Goal: Information Seeking & Learning: Find specific fact

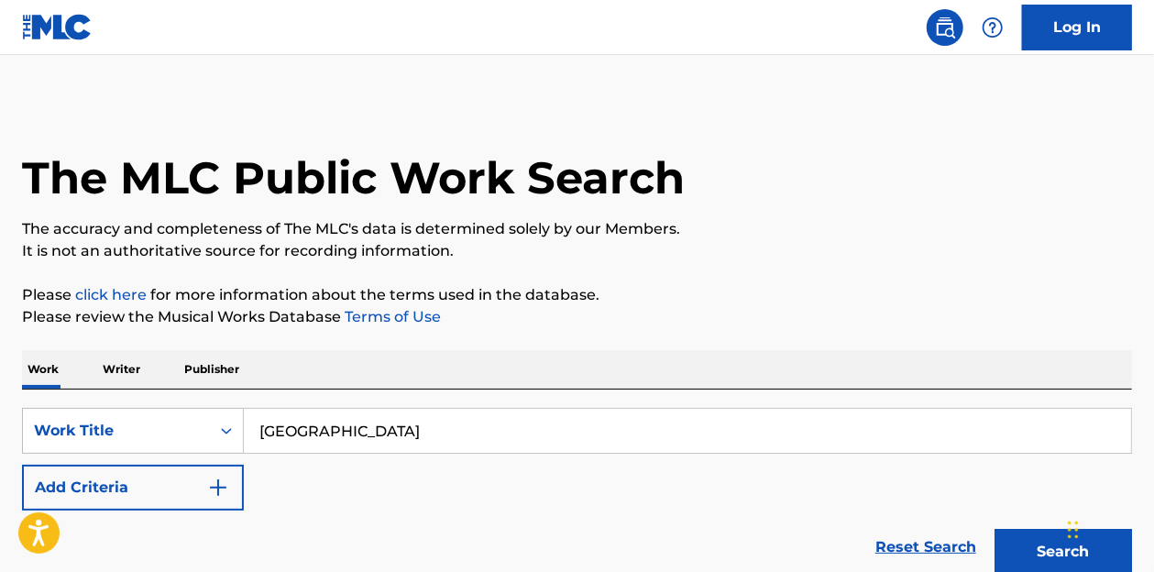
type input "[GEOGRAPHIC_DATA]"
click at [994, 529] on button "Search" at bounding box center [1062, 552] width 137 height 46
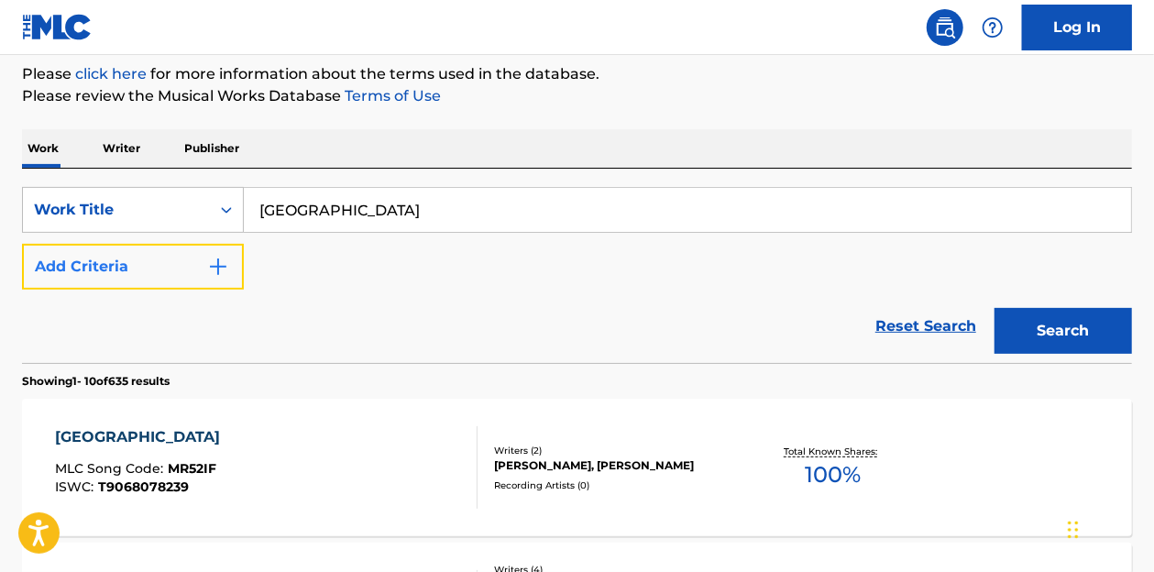
click at [211, 278] on button "Add Criteria" at bounding box center [133, 267] width 222 height 46
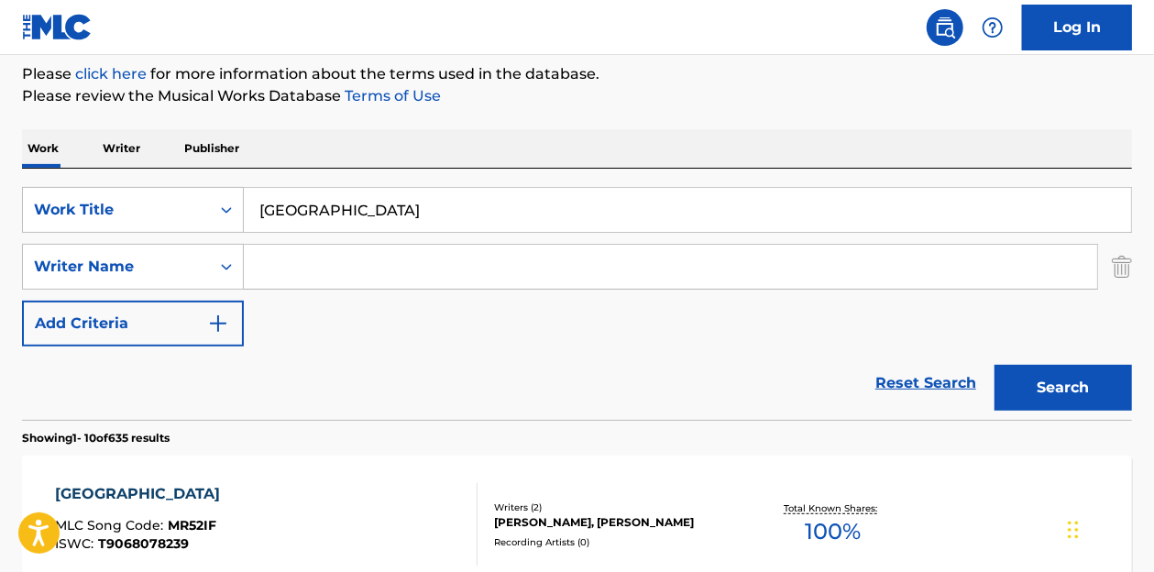
click at [295, 268] on input "Search Form" at bounding box center [670, 267] width 853 height 44
type input "[PERSON_NAME]"
click at [994, 365] on button "Search" at bounding box center [1062, 388] width 137 height 46
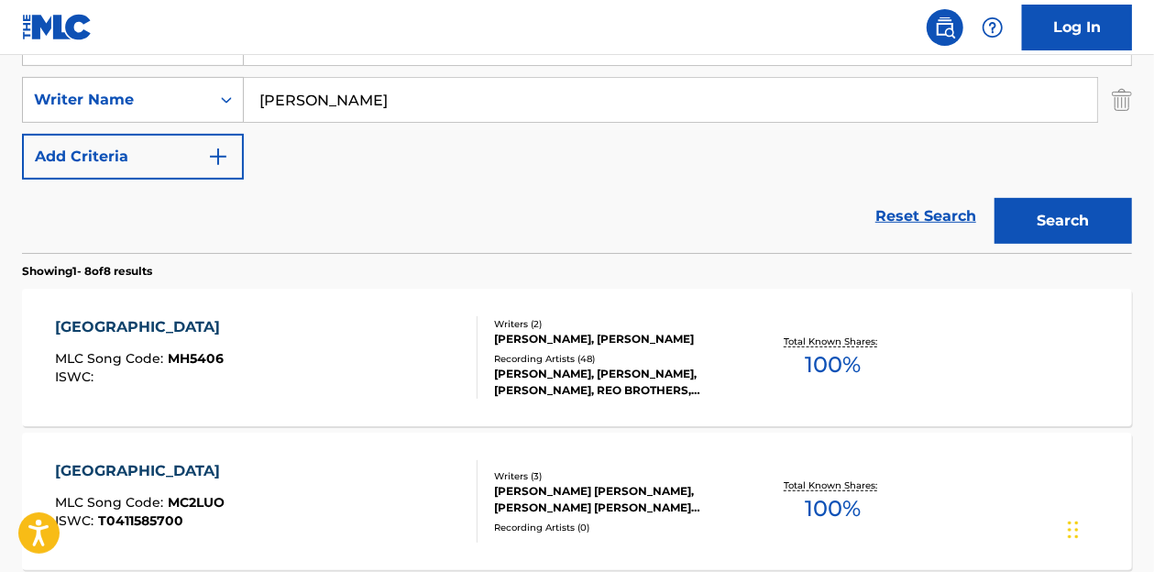
scroll to position [389, 0]
click at [545, 346] on div "Writers ( 2 ) [PERSON_NAME], [PERSON_NAME] Recording Artists ( 48 ) [PERSON_NAM…" at bounding box center [609, 357] width 264 height 82
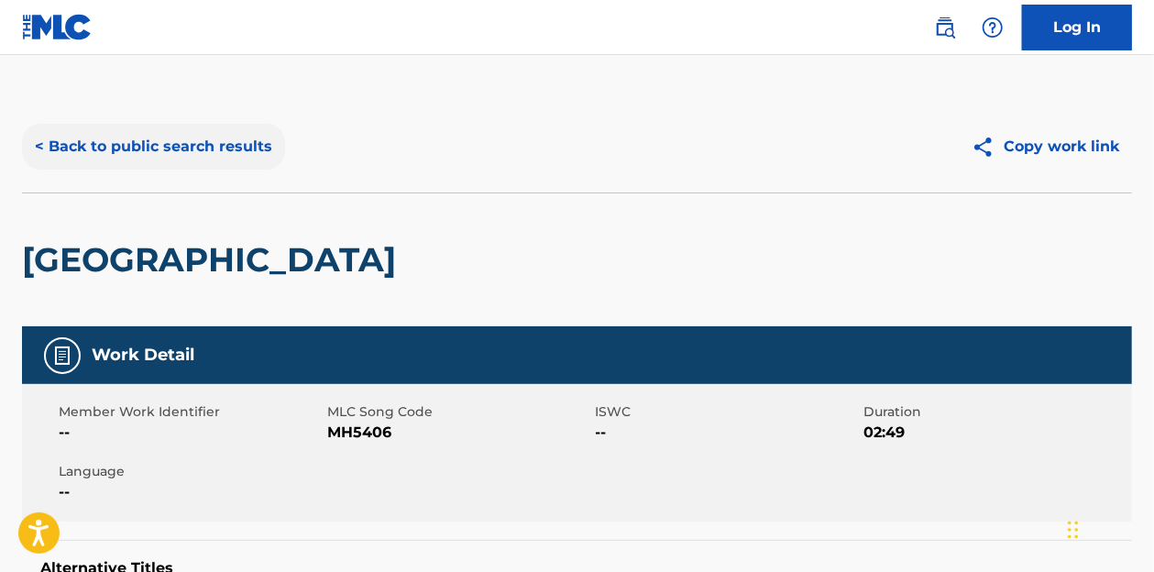
click at [193, 129] on button "< Back to public search results" at bounding box center [153, 147] width 263 height 46
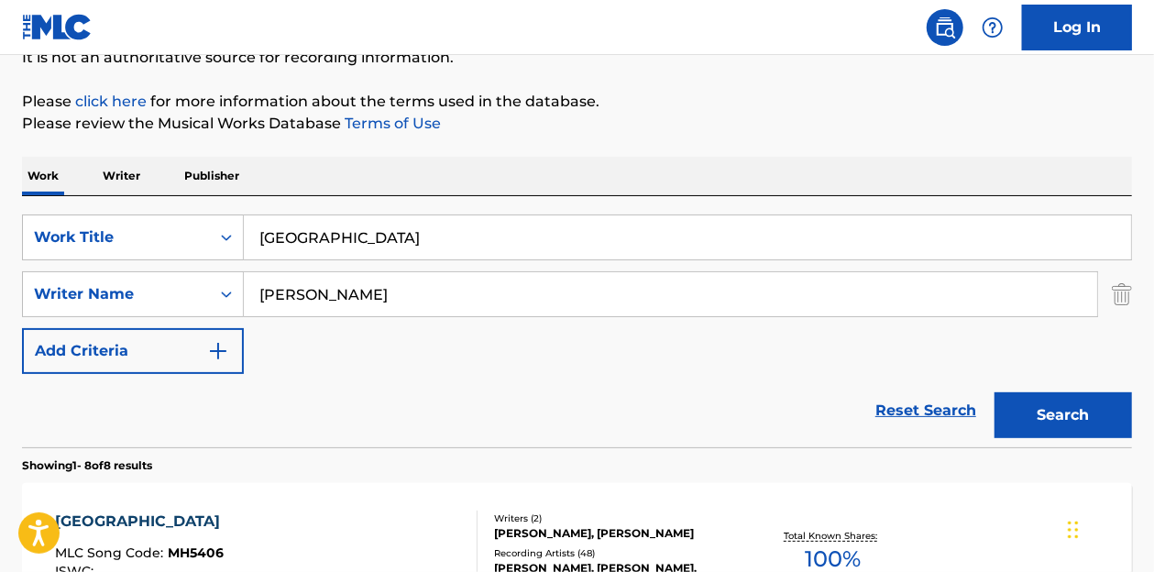
scroll to position [187, 0]
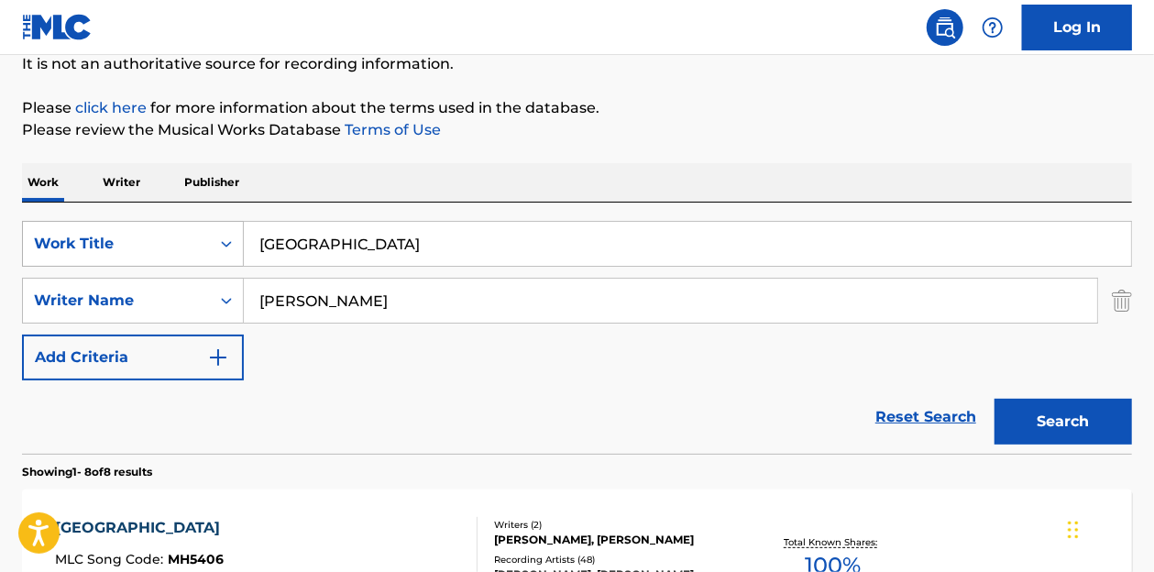
drag, startPoint x: 394, startPoint y: 257, endPoint x: 201, endPoint y: 245, distance: 193.7
click at [201, 245] on div "SearchWithCriteriab8ec4098-5896-4e16-89c1-48d93504441a Work Title [GEOGRAPHIC_D…" at bounding box center [577, 244] width 1110 height 46
paste input "HATAW NA"
type input "HATAW NA"
drag, startPoint x: 301, startPoint y: 291, endPoint x: 238, endPoint y: 291, distance: 62.3
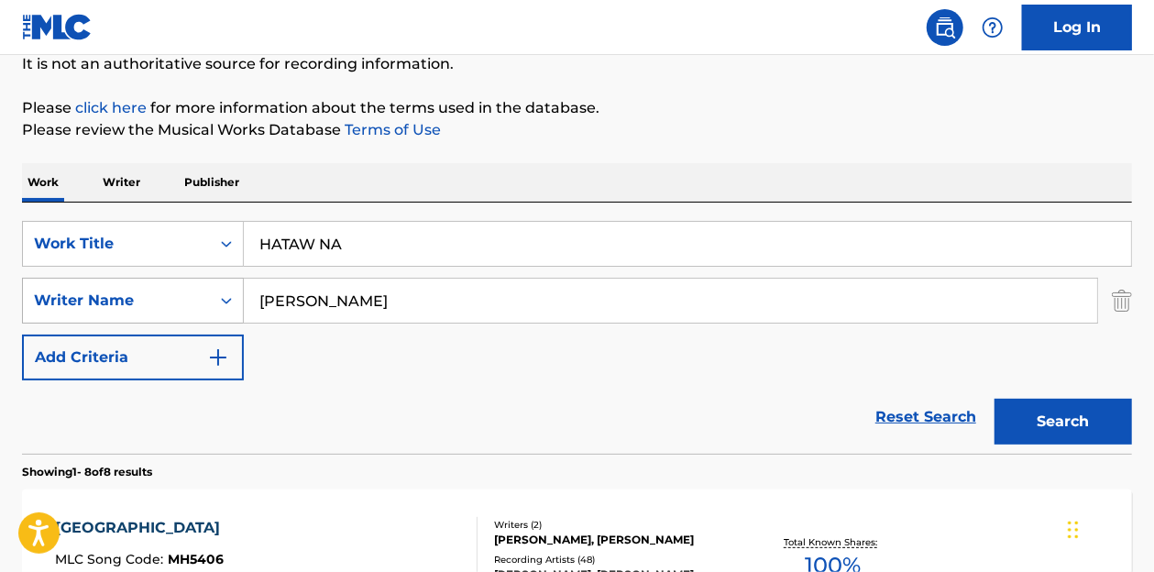
click at [238, 291] on div "SearchWithCriteria5c789ef3-c2d9-477f-a781-7dfa82d470be Writer Name [PERSON_NAME]" at bounding box center [577, 301] width 1110 height 46
type input "a"
type input "valenciano"
click at [994, 399] on button "Search" at bounding box center [1062, 422] width 137 height 46
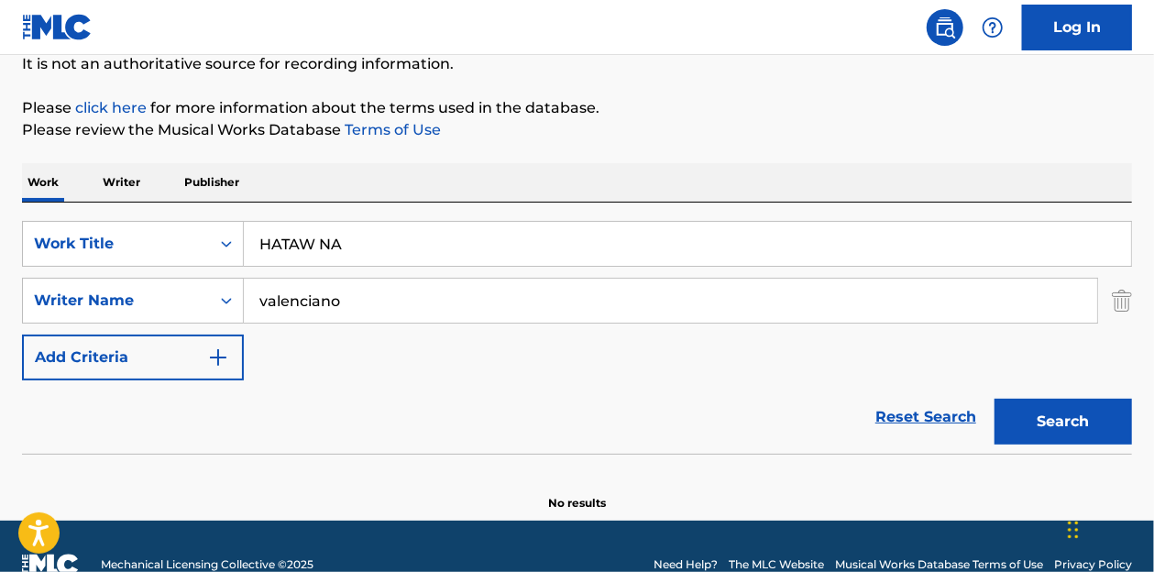
scroll to position [223, 0]
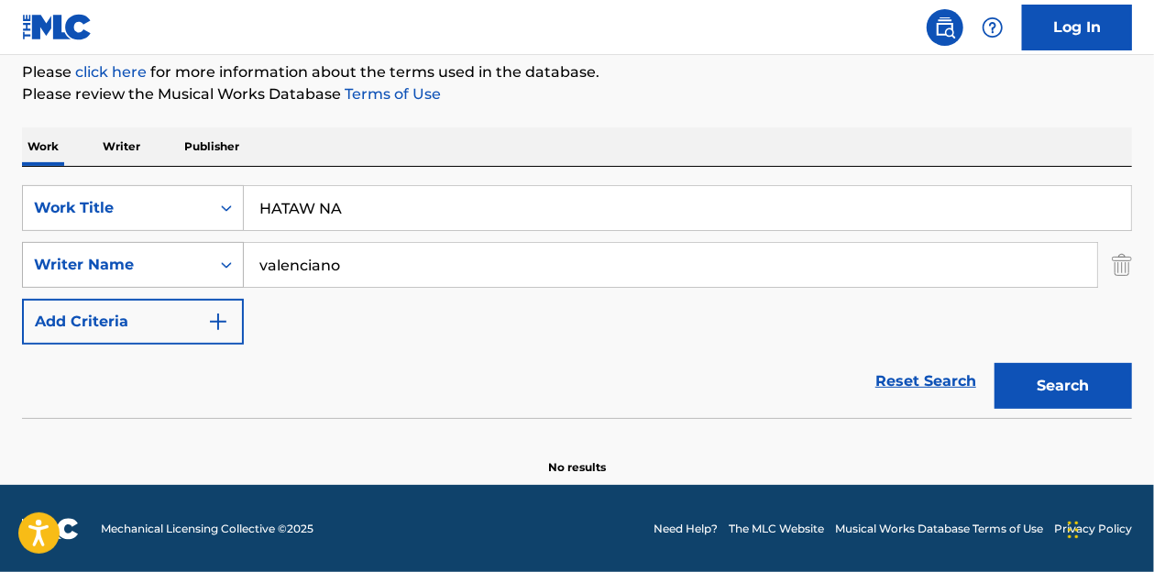
drag, startPoint x: 390, startPoint y: 264, endPoint x: 222, endPoint y: 276, distance: 169.0
click at [222, 276] on div "SearchWithCriteria5c789ef3-c2d9-477f-a781-7dfa82d470be Writer Name valenciano" at bounding box center [577, 265] width 1110 height 46
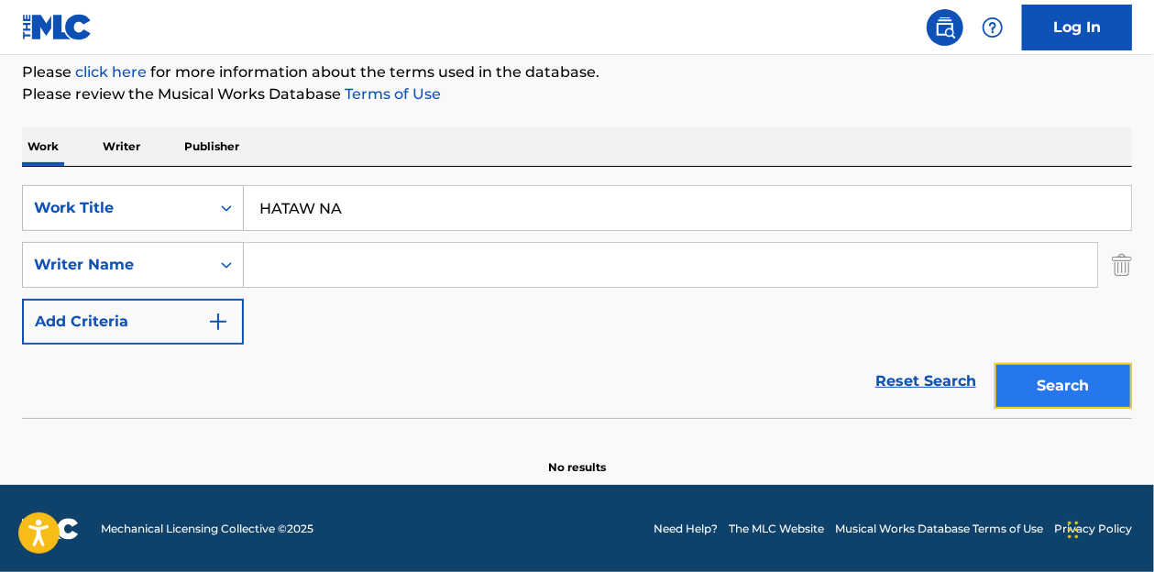
click at [1089, 382] on button "Search" at bounding box center [1062, 386] width 137 height 46
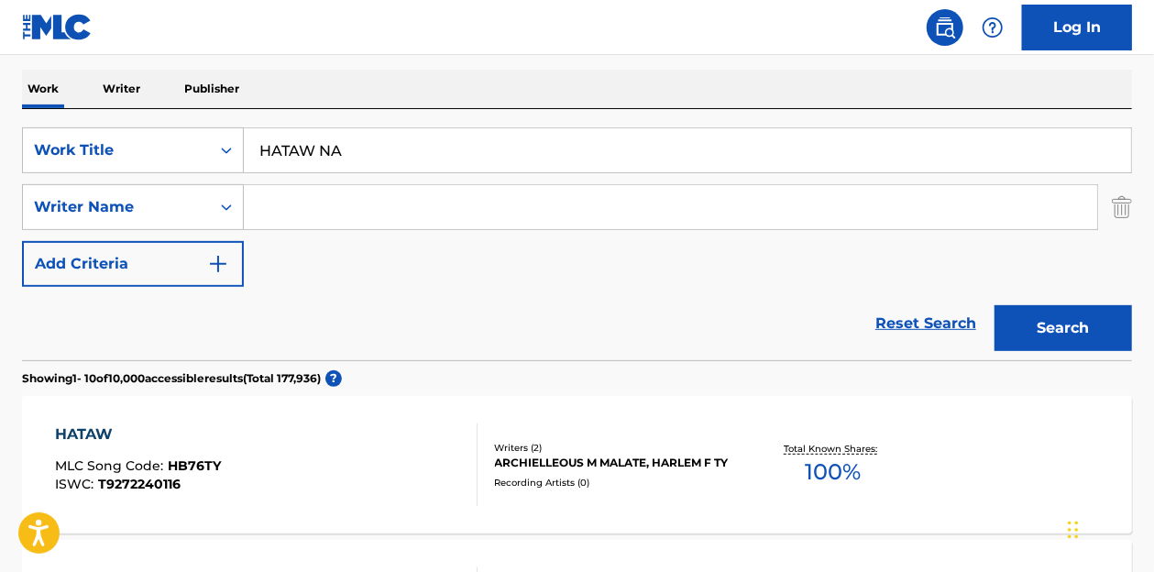
scroll to position [0, 0]
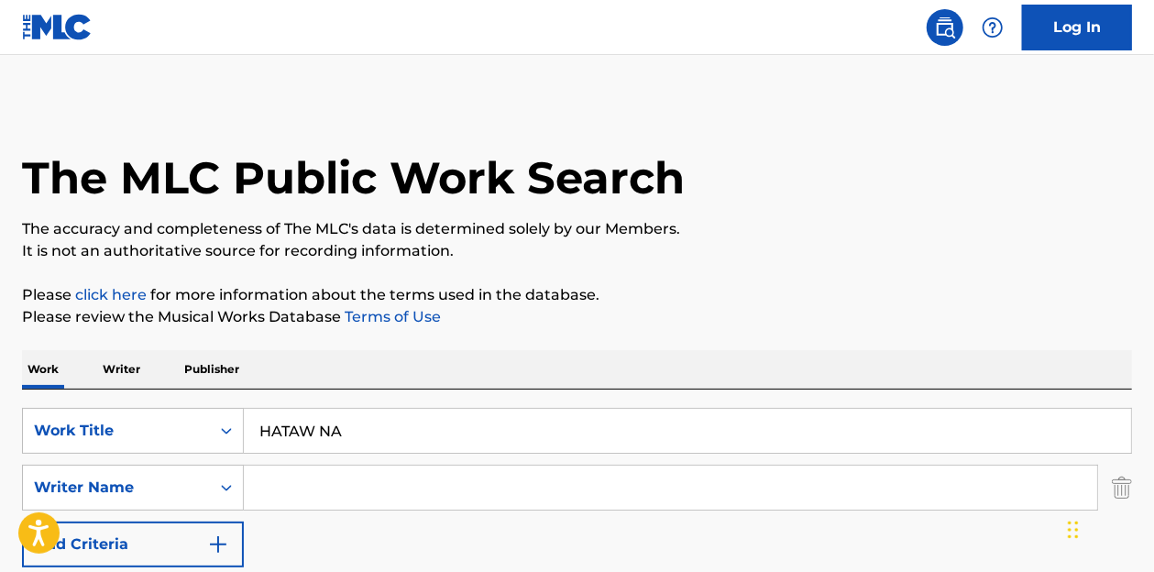
click at [322, 488] on input "Search Form" at bounding box center [670, 488] width 853 height 44
type input "[PERSON_NAME]"
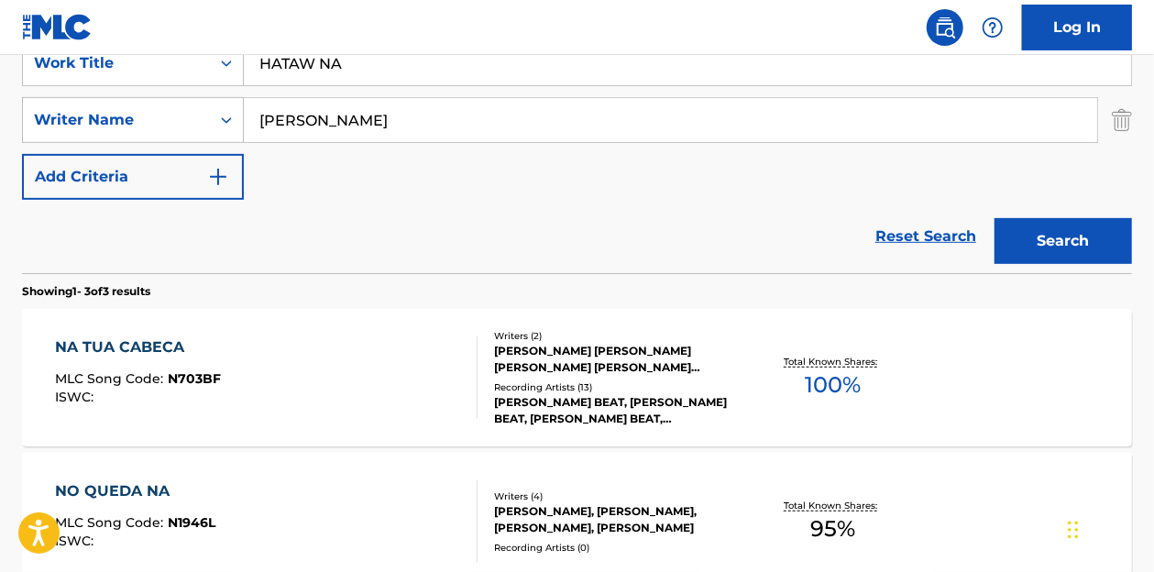
scroll to position [367, 0]
drag, startPoint x: 378, startPoint y: 111, endPoint x: 253, endPoint y: 121, distance: 126.0
click at [253, 121] on input "[PERSON_NAME]" at bounding box center [670, 121] width 853 height 44
click at [994, 219] on button "Search" at bounding box center [1062, 242] width 137 height 46
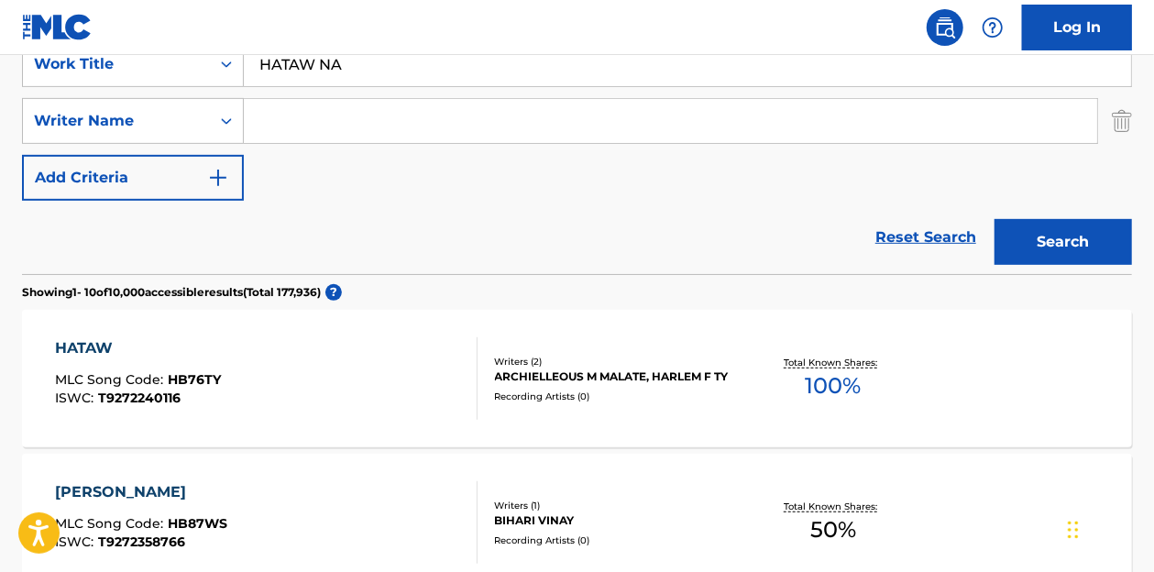
scroll to position [323, 0]
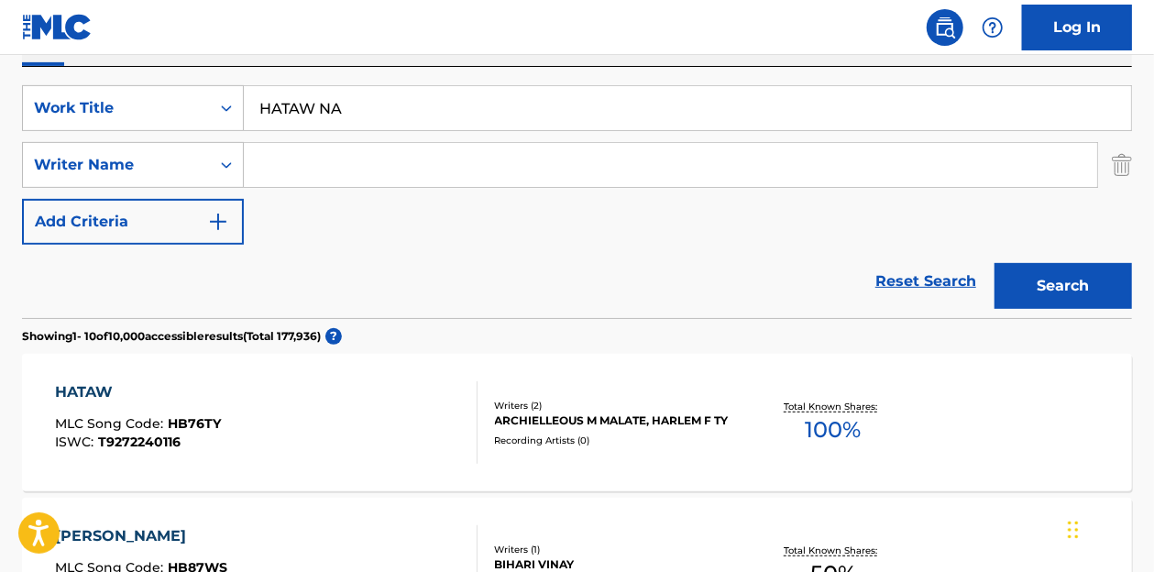
drag, startPoint x: 368, startPoint y: 95, endPoint x: 253, endPoint y: 115, distance: 117.2
click at [253, 115] on input "HATAW NA" at bounding box center [687, 108] width 887 height 44
type input "[GEOGRAPHIC_DATA]"
click at [994, 263] on button "Search" at bounding box center [1062, 286] width 137 height 46
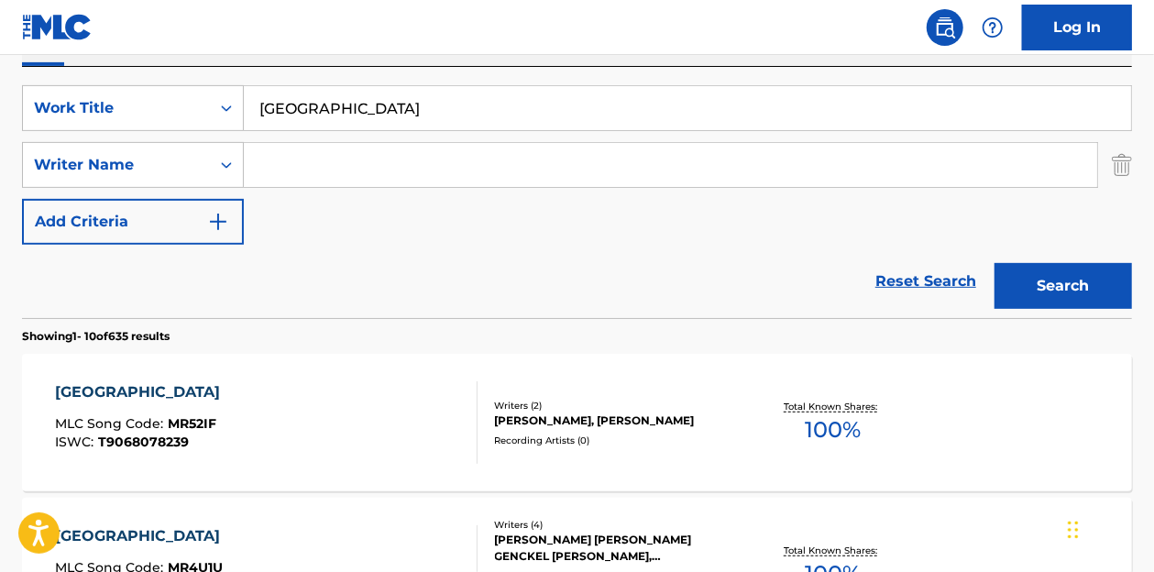
click at [286, 159] on input "Search Form" at bounding box center [670, 165] width 853 height 44
type input "[PERSON_NAME]"
click at [994, 263] on button "Search" at bounding box center [1062, 286] width 137 height 46
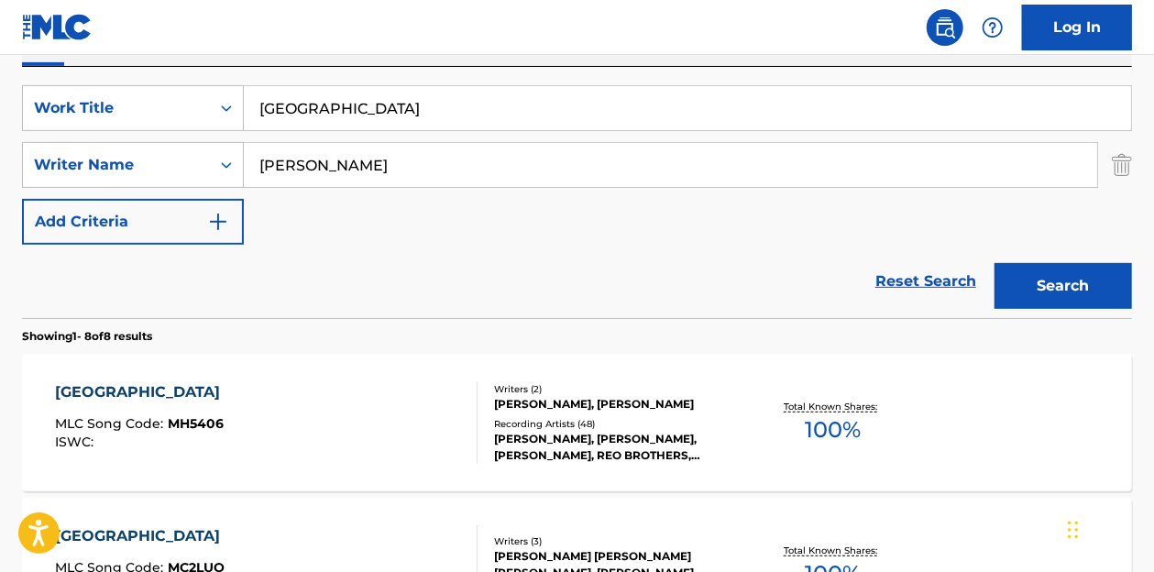
click at [598, 378] on div "MANILA MLC Song Code : MH5406 ISWC : Writers ( 2 ) [PERSON_NAME], [PERSON_NAME]…" at bounding box center [577, 422] width 1110 height 137
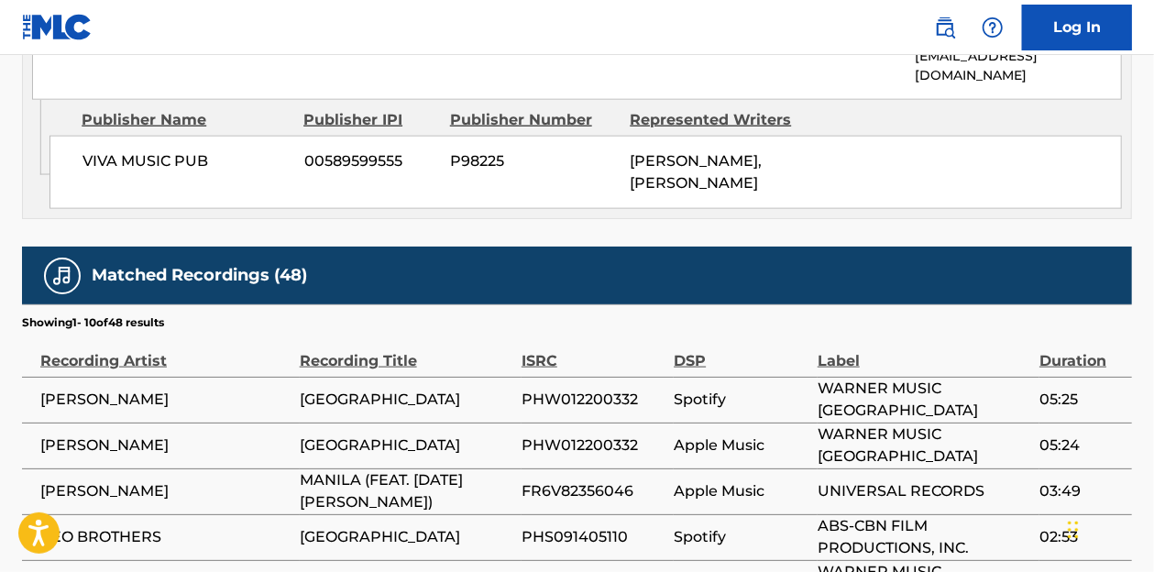
scroll to position [996, 0]
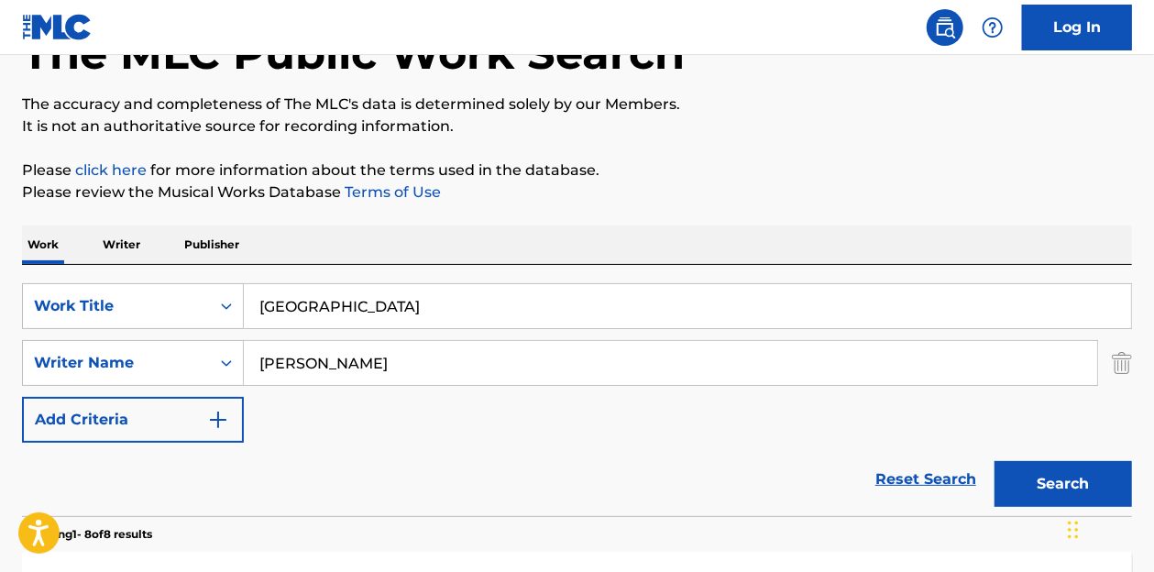
scroll to position [119, 0]
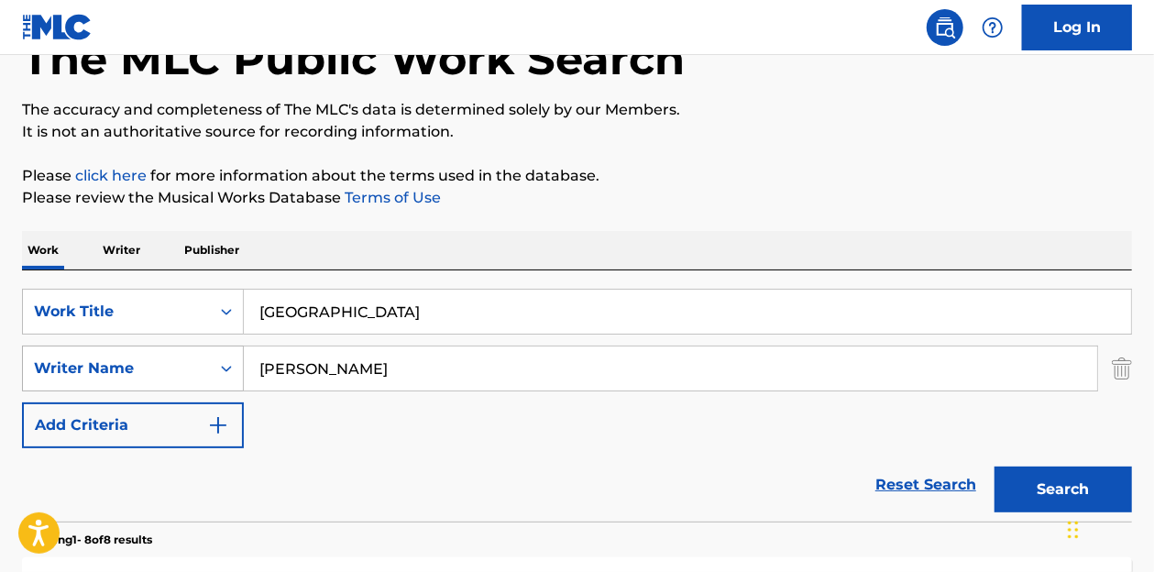
drag, startPoint x: 326, startPoint y: 357, endPoint x: 161, endPoint y: 374, distance: 165.8
click at [161, 374] on div "SearchWithCriteria5c789ef3-c2d9-477f-a781-7dfa82d470be Writer Name [PERSON_NAME]" at bounding box center [577, 369] width 1110 height 46
drag, startPoint x: 334, startPoint y: 322, endPoint x: 196, endPoint y: 318, distance: 137.5
click at [196, 318] on div "SearchWithCriteriab8ec4098-5896-4e16-89c1-48d93504441a Work Title [GEOGRAPHIC_D…" at bounding box center [577, 312] width 1110 height 46
paste input "DI BALE [PERSON_NAME]"
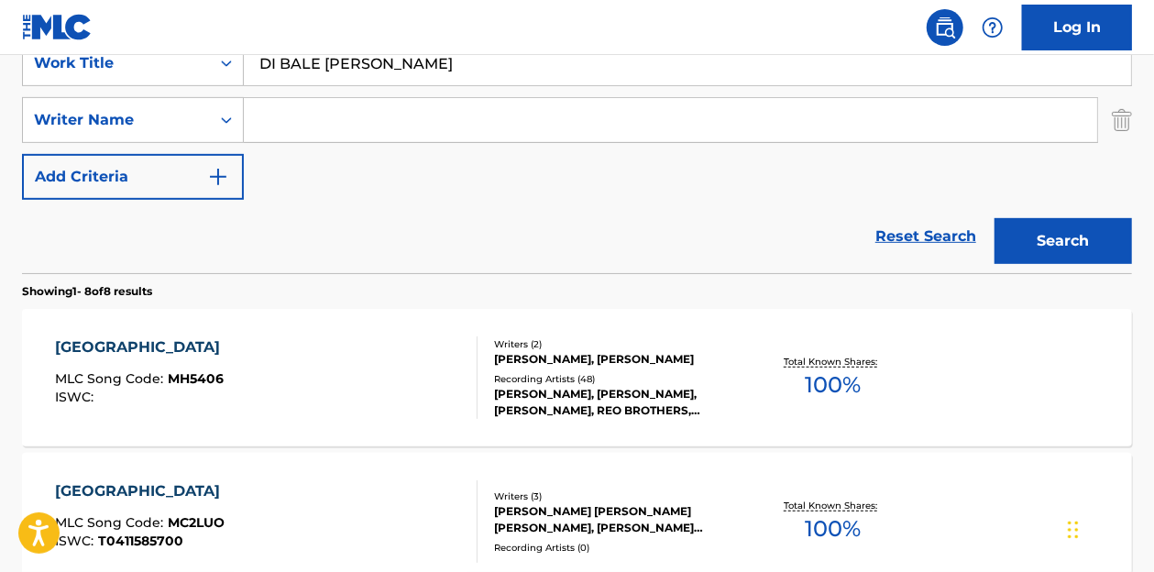
scroll to position [367, 0]
type input "DI BALE [PERSON_NAME]"
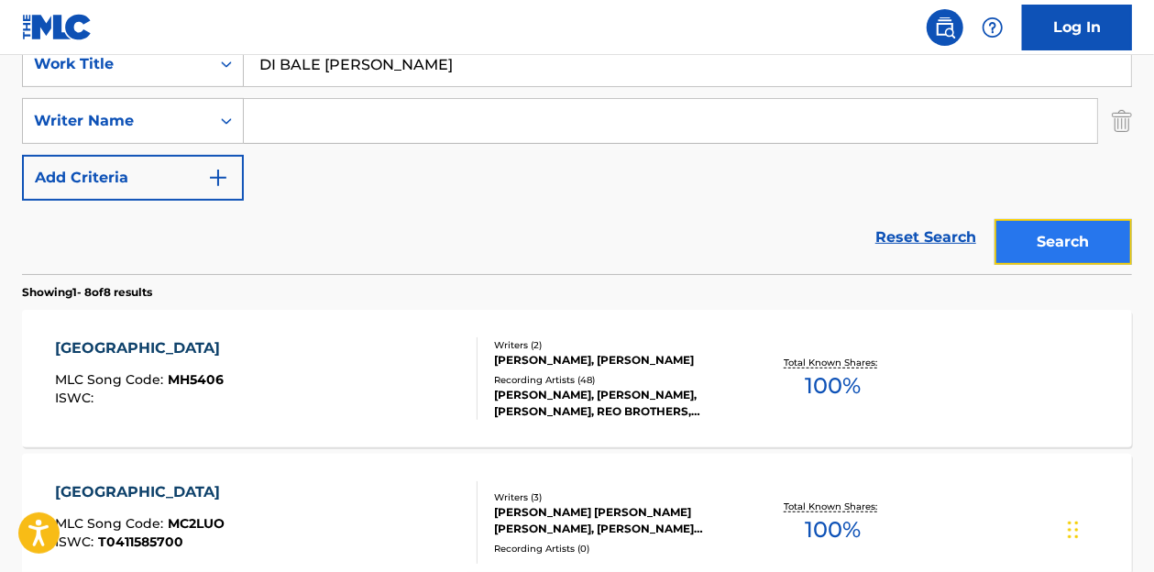
click at [1014, 224] on button "Search" at bounding box center [1062, 242] width 137 height 46
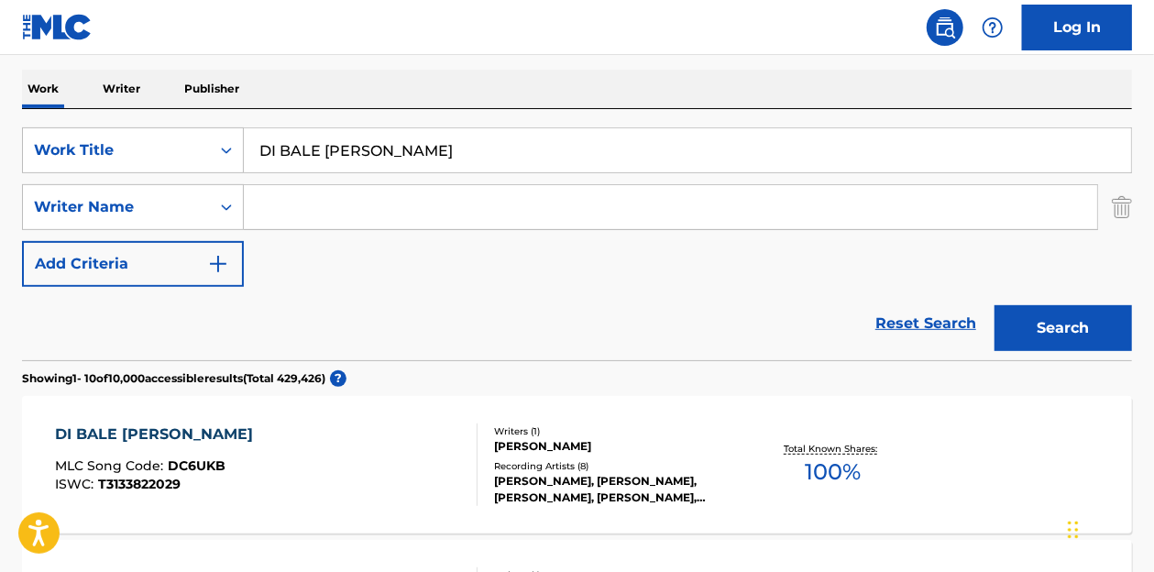
scroll to position [205, 0]
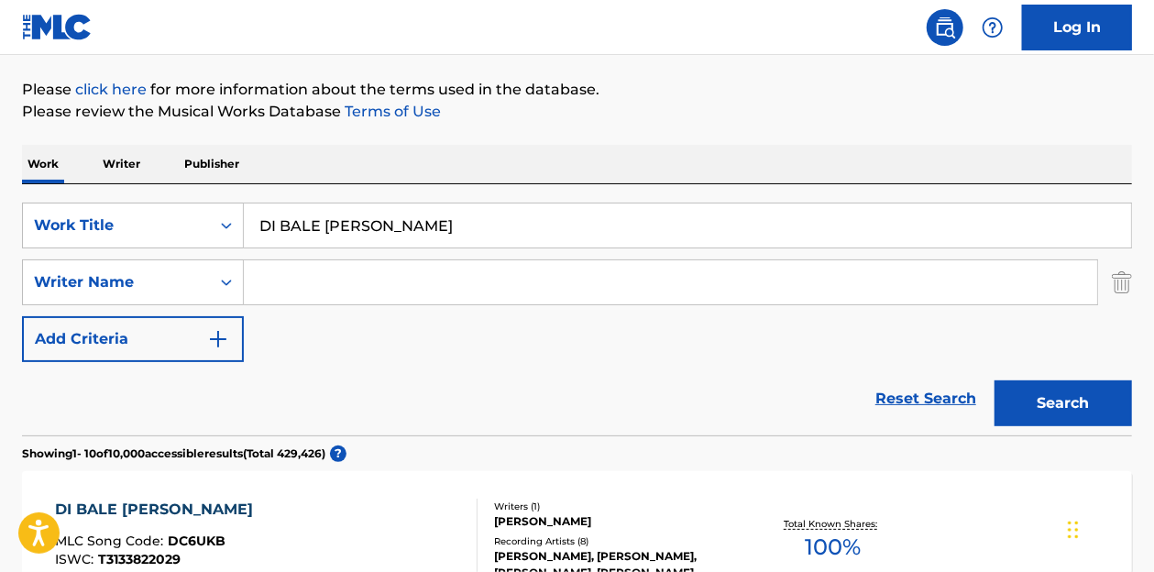
click at [324, 301] on input "Search Form" at bounding box center [670, 282] width 853 height 44
type input "santiago"
click at [994, 380] on button "Search" at bounding box center [1062, 403] width 137 height 46
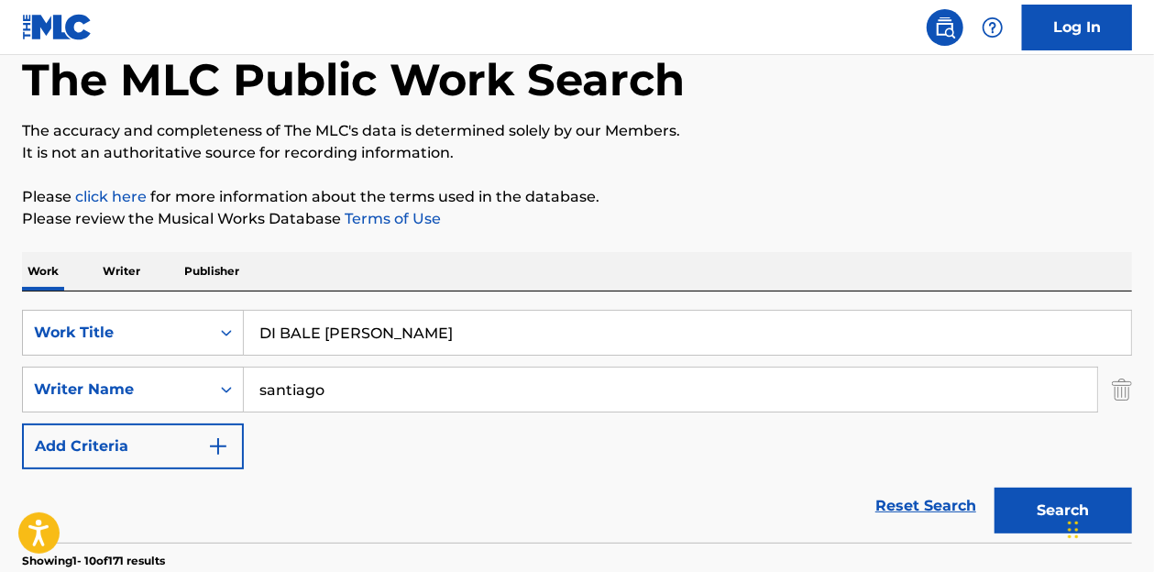
scroll to position [0, 0]
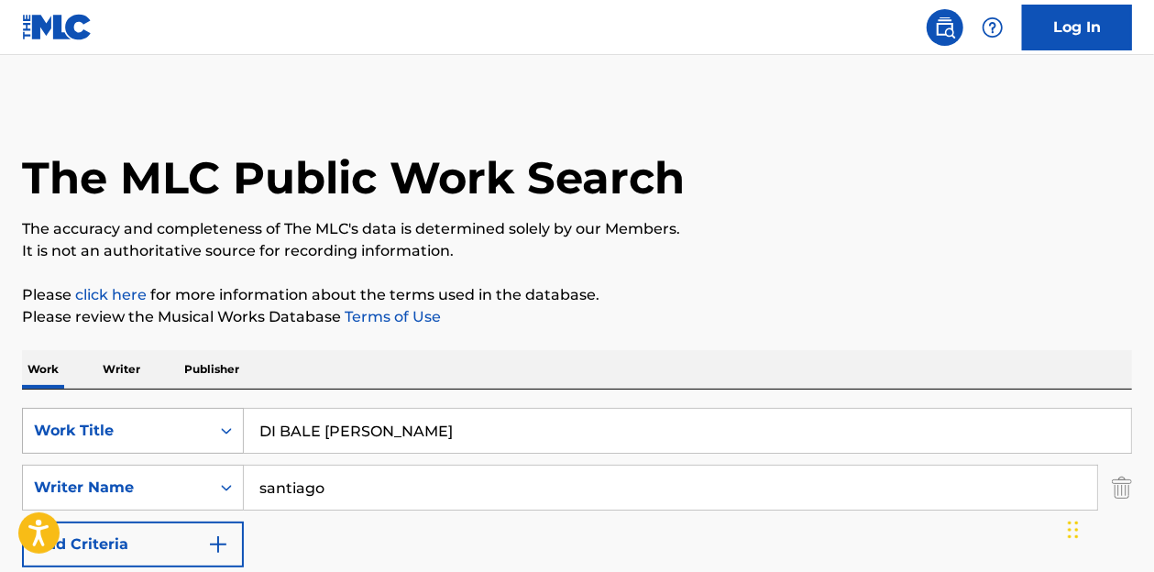
drag, startPoint x: 403, startPoint y: 425, endPoint x: 198, endPoint y: 419, distance: 205.4
click at [198, 419] on div "SearchWithCriteriab8ec4098-5896-4e16-89c1-48d93504441a Work Title DI BALE [PERS…" at bounding box center [577, 431] width 1110 height 46
